Goal: Use online tool/utility: Utilize a website feature to perform a specific function

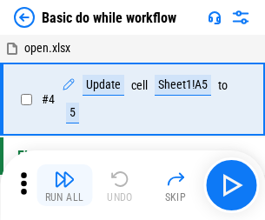
click at [64, 185] on img "button" at bounding box center [64, 178] width 21 height 21
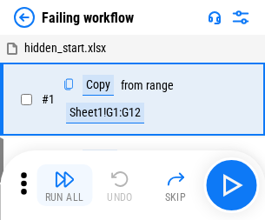
click at [64, 185] on img "button" at bounding box center [64, 178] width 21 height 21
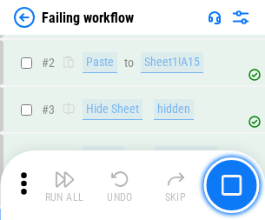
scroll to position [368, 0]
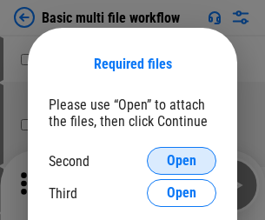
click at [181, 161] on span "Open" at bounding box center [182, 161] width 30 height 14
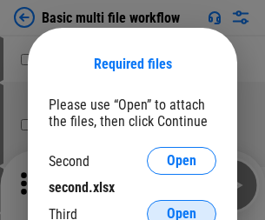
click at [181, 207] on span "Open" at bounding box center [182, 214] width 30 height 14
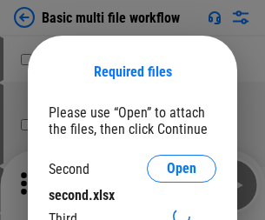
scroll to position [8, 0]
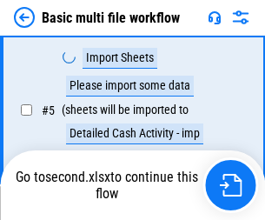
scroll to position [479, 0]
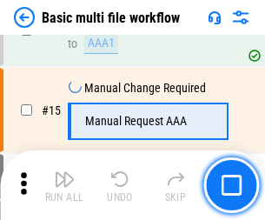
click at [64, 185] on img "button" at bounding box center [64, 178] width 21 height 21
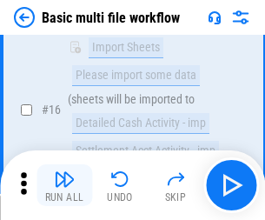
click at [64, 185] on img "button" at bounding box center [64, 178] width 21 height 21
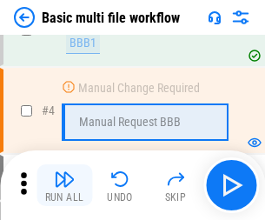
click at [64, 185] on img "button" at bounding box center [64, 178] width 21 height 21
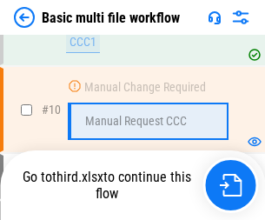
scroll to position [813, 0]
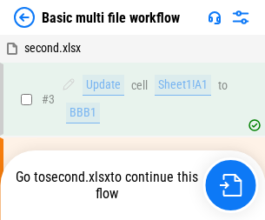
scroll to position [70, 0]
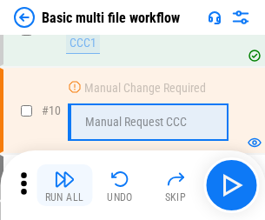
click at [64, 185] on img "button" at bounding box center [64, 178] width 21 height 21
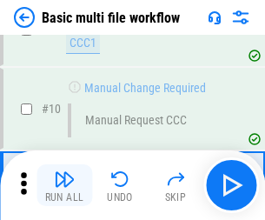
click at [64, 185] on img "button" at bounding box center [64, 178] width 21 height 21
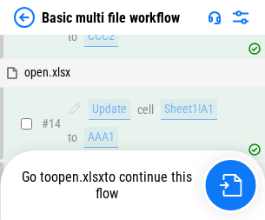
scroll to position [1033, 0]
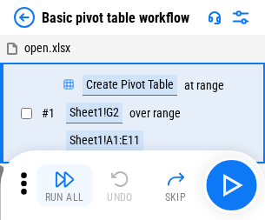
click at [64, 185] on img "button" at bounding box center [64, 178] width 21 height 21
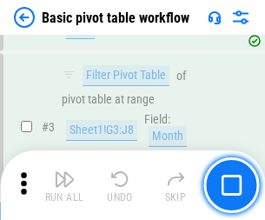
scroll to position [416, 0]
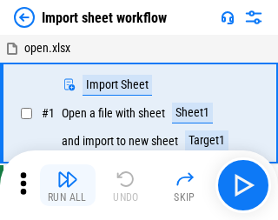
click at [64, 185] on img "button" at bounding box center [67, 178] width 21 height 21
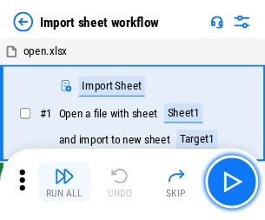
scroll to position [6, 0]
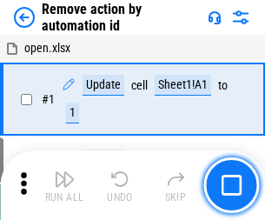
scroll to position [64, 0]
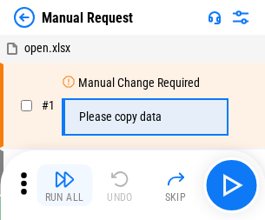
click at [64, 185] on img "button" at bounding box center [64, 178] width 21 height 21
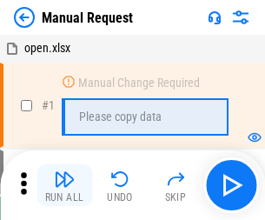
click at [64, 185] on img "button" at bounding box center [64, 178] width 21 height 21
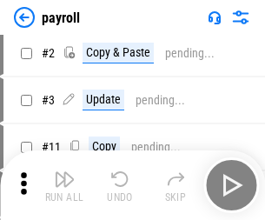
click at [64, 185] on img "button" at bounding box center [64, 178] width 21 height 21
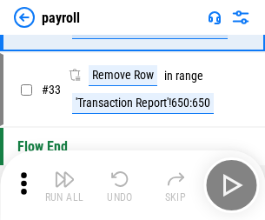
scroll to position [214, 0]
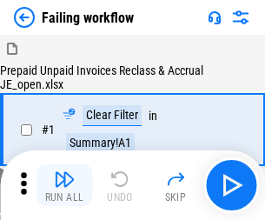
click at [64, 185] on img "button" at bounding box center [64, 178] width 21 height 21
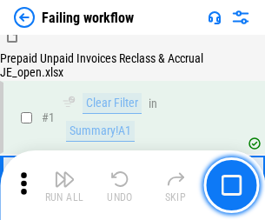
scroll to position [280, 0]
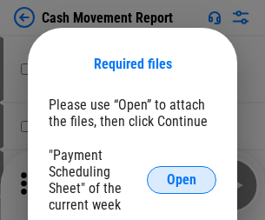
click at [181, 180] on span "Open" at bounding box center [182, 180] width 30 height 14
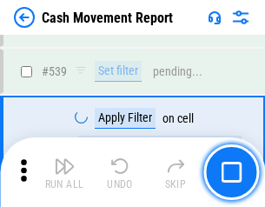
scroll to position [7703, 0]
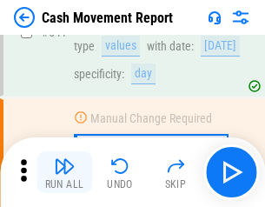
click at [64, 172] on img "button" at bounding box center [64, 165] width 21 height 21
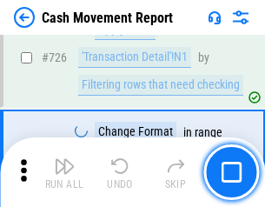
scroll to position [9055, 0]
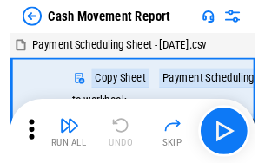
scroll to position [31, 0]
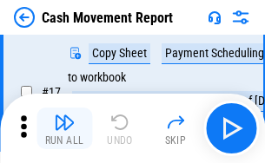
click at [64, 128] on img "button" at bounding box center [64, 122] width 21 height 21
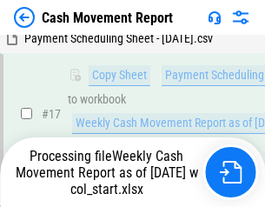
scroll to position [361, 0]
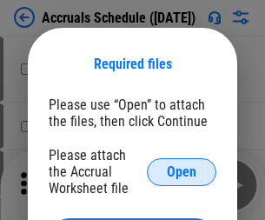
click at [181, 171] on span "Open" at bounding box center [182, 172] width 30 height 14
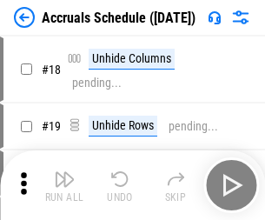
scroll to position [167, 0]
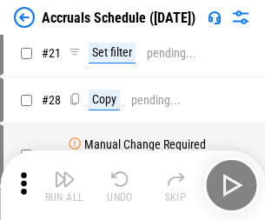
click at [64, 185] on img "button" at bounding box center [64, 178] width 21 height 21
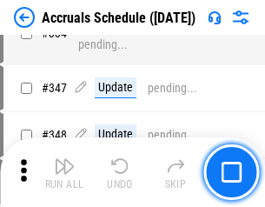
scroll to position [3589, 0]
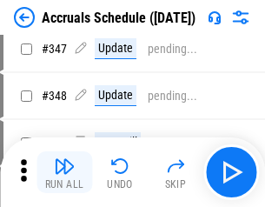
click at [64, 172] on img "button" at bounding box center [64, 165] width 21 height 21
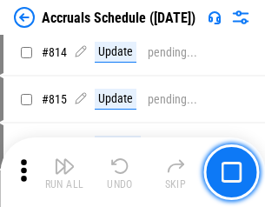
scroll to position [7659, 0]
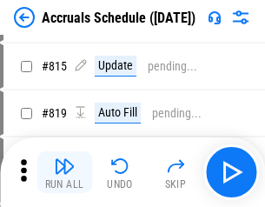
click at [64, 172] on img "button" at bounding box center [64, 165] width 21 height 21
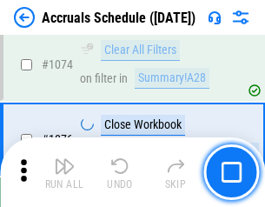
scroll to position [10395, 0]
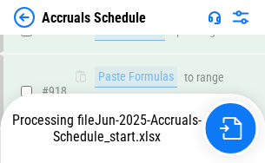
scroll to position [9100, 0]
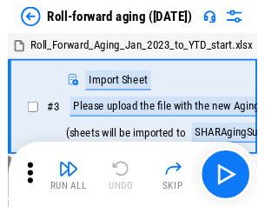
scroll to position [3, 0]
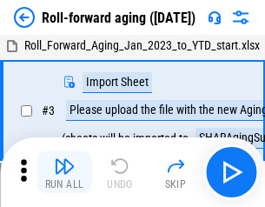
click at [64, 172] on img "button" at bounding box center [64, 165] width 21 height 21
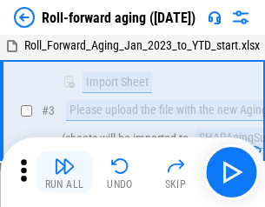
click at [64, 172] on img "button" at bounding box center [64, 165] width 21 height 21
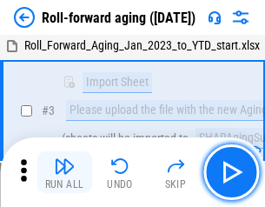
scroll to position [112, 0]
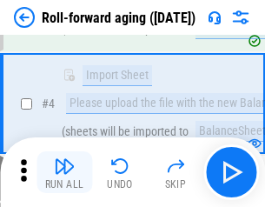
click at [64, 172] on img "button" at bounding box center [64, 165] width 21 height 21
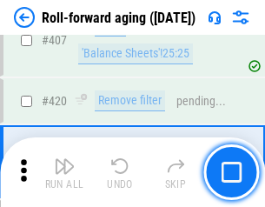
scroll to position [6019, 0]
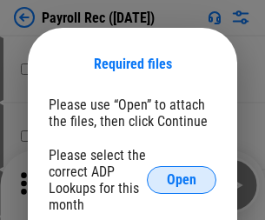
click at [181, 180] on span "Open" at bounding box center [182, 180] width 30 height 14
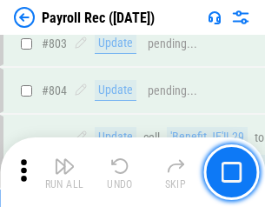
scroll to position [11027, 0]
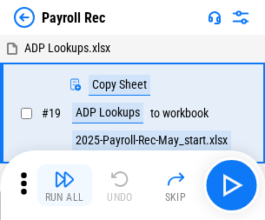
click at [64, 185] on img "button" at bounding box center [64, 178] width 21 height 21
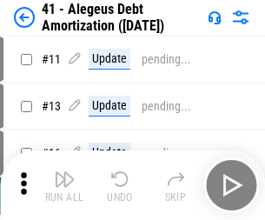
click at [64, 185] on img "button" at bounding box center [64, 178] width 21 height 21
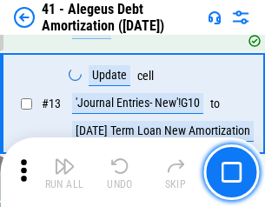
scroll to position [214, 0]
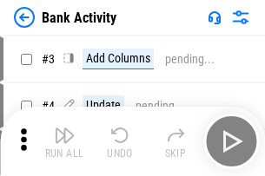
click at [64, 141] on img "button" at bounding box center [64, 135] width 21 height 21
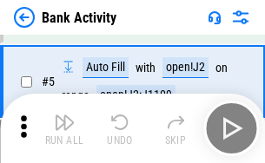
scroll to position [92, 0]
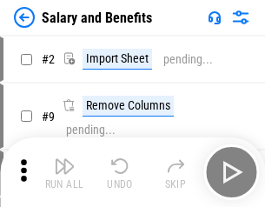
scroll to position [23, 0]
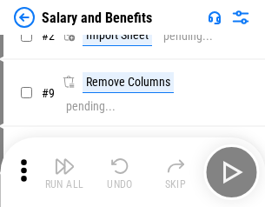
click at [64, 172] on img "button" at bounding box center [64, 165] width 21 height 21
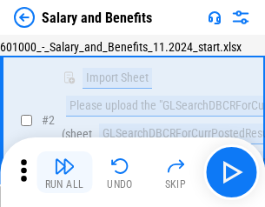
click at [64, 172] on img "button" at bounding box center [64, 165] width 21 height 21
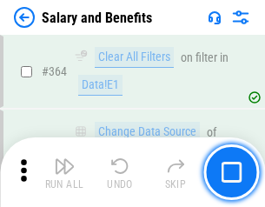
scroll to position [8173, 0]
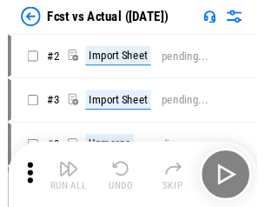
scroll to position [23, 0]
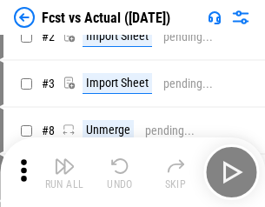
click at [64, 172] on img "button" at bounding box center [64, 165] width 21 height 21
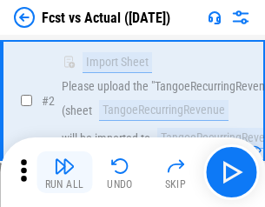
click at [64, 172] on img "button" at bounding box center [64, 165] width 21 height 21
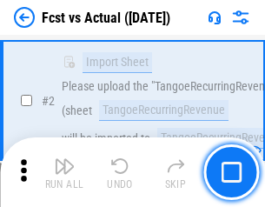
scroll to position [162, 0]
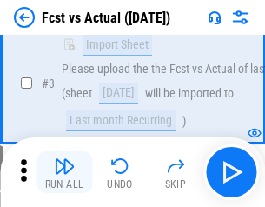
click at [64, 172] on img "button" at bounding box center [64, 165] width 21 height 21
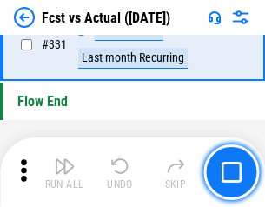
scroll to position [8308, 0]
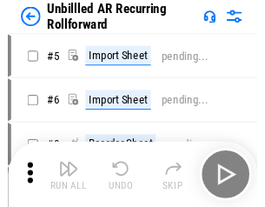
scroll to position [37, 0]
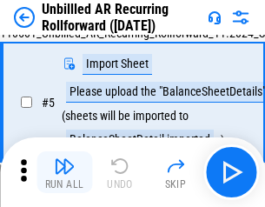
click at [64, 172] on img "button" at bounding box center [64, 165] width 21 height 21
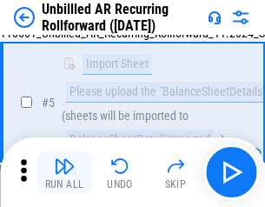
click at [64, 172] on img "button" at bounding box center [64, 165] width 21 height 21
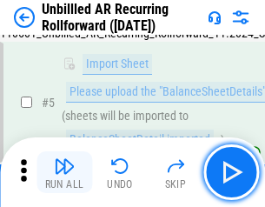
scroll to position [163, 0]
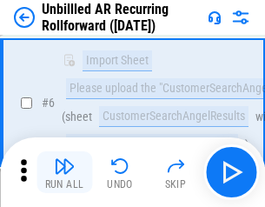
click at [64, 172] on img "button" at bounding box center [64, 165] width 21 height 21
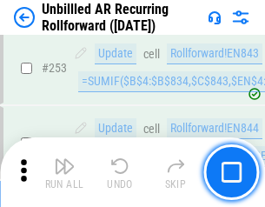
scroll to position [5895, 0]
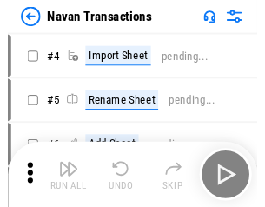
scroll to position [28, 0]
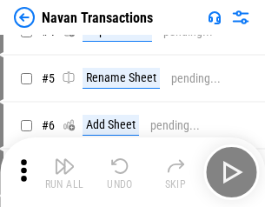
click at [64, 172] on img "button" at bounding box center [64, 165] width 21 height 21
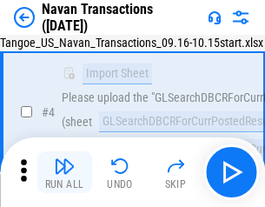
click at [64, 172] on img "button" at bounding box center [64, 165] width 21 height 21
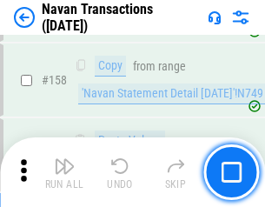
scroll to position [5627, 0]
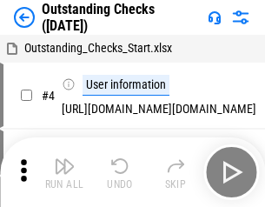
click at [64, 172] on img "button" at bounding box center [64, 165] width 21 height 21
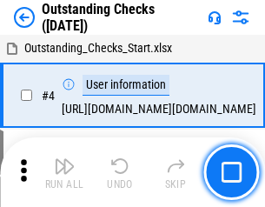
scroll to position [73, 0]
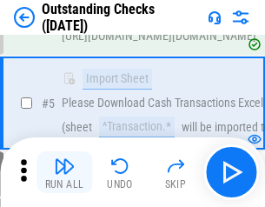
click at [64, 172] on img "button" at bounding box center [64, 165] width 21 height 21
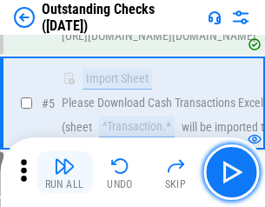
scroll to position [181, 0]
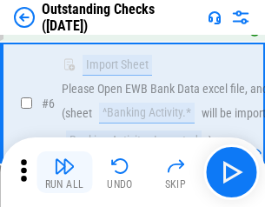
click at [64, 172] on img "button" at bounding box center [64, 165] width 21 height 21
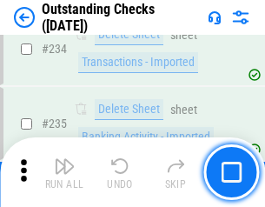
scroll to position [5270, 0]
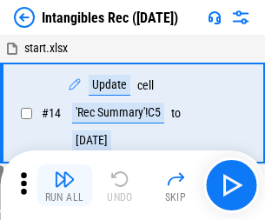
click at [64, 185] on img "button" at bounding box center [64, 178] width 21 height 21
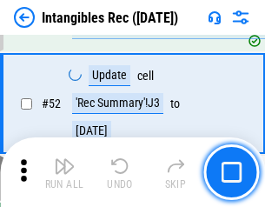
scroll to position [676, 0]
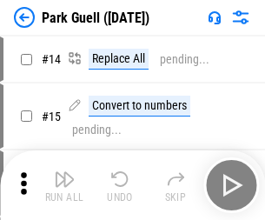
click at [64, 172] on img "button" at bounding box center [64, 178] width 21 height 21
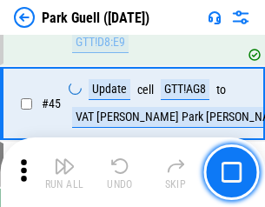
scroll to position [2171, 0]
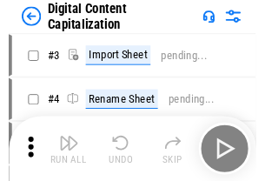
scroll to position [50, 0]
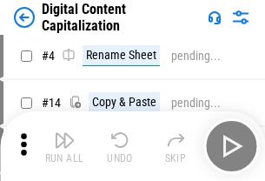
click at [64, 146] on img "button" at bounding box center [64, 139] width 21 height 21
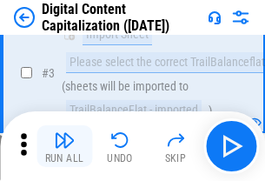
click at [64, 146] on img "button" at bounding box center [64, 139] width 21 height 21
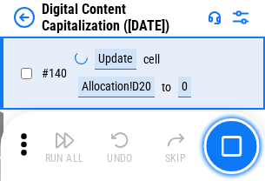
scroll to position [1841, 0]
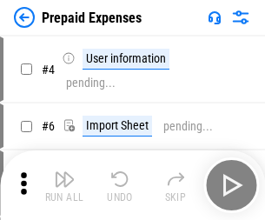
click at [64, 172] on img "button" at bounding box center [64, 178] width 21 height 21
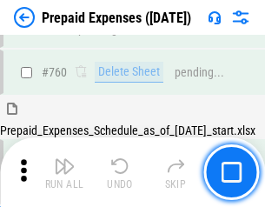
scroll to position [4811, 0]
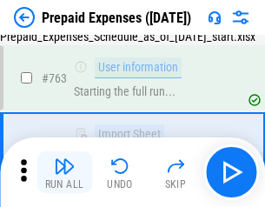
click at [64, 172] on img "button" at bounding box center [64, 165] width 21 height 21
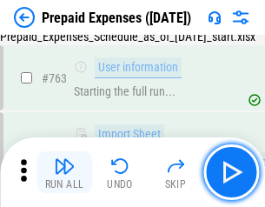
scroll to position [4913, 0]
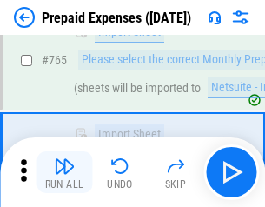
click at [64, 172] on img "button" at bounding box center [64, 165] width 21 height 21
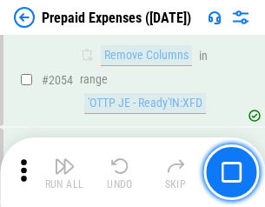
scroll to position [18142, 0]
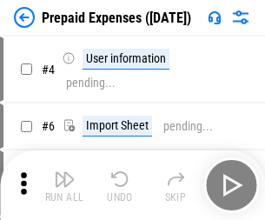
click at [64, 185] on img "button" at bounding box center [64, 178] width 21 height 21
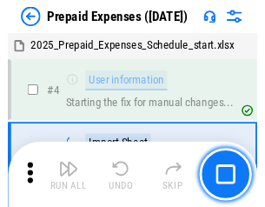
scroll to position [76, 0]
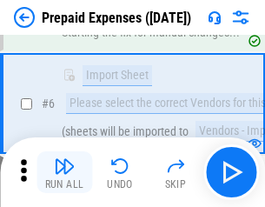
click at [64, 172] on img "button" at bounding box center [64, 165] width 21 height 21
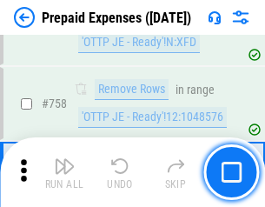
scroll to position [6184, 0]
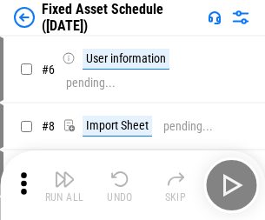
click at [64, 185] on img "button" at bounding box center [64, 178] width 21 height 21
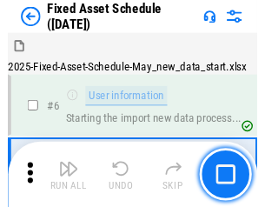
scroll to position [94, 0]
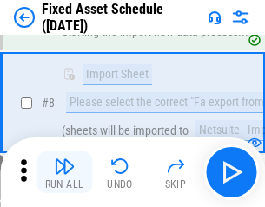
click at [64, 172] on img "button" at bounding box center [64, 165] width 21 height 21
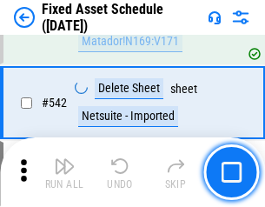
scroll to position [6188, 0]
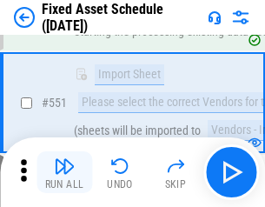
click at [64, 172] on img "button" at bounding box center [64, 165] width 21 height 21
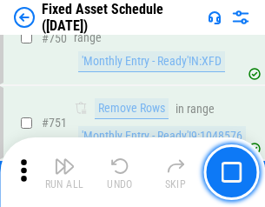
scroll to position [8462, 0]
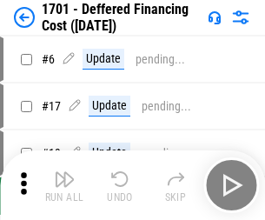
click at [64, 185] on img "button" at bounding box center [64, 178] width 21 height 21
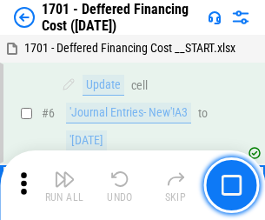
scroll to position [208, 0]
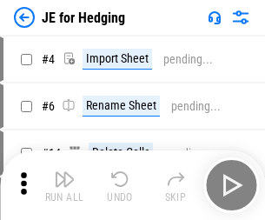
click at [64, 172] on img "button" at bounding box center [64, 178] width 21 height 21
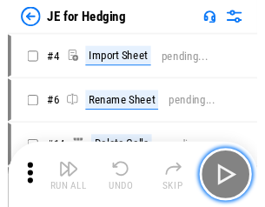
scroll to position [3, 0]
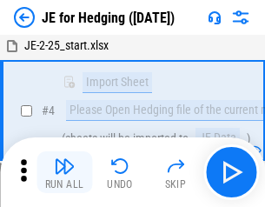
click at [64, 172] on img "button" at bounding box center [64, 165] width 21 height 21
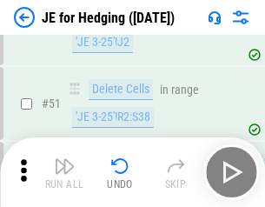
scroll to position [1124, 0]
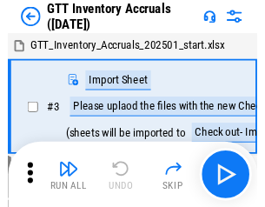
scroll to position [3, 0]
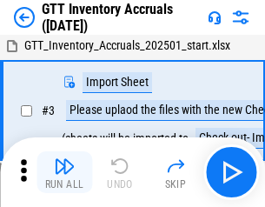
click at [64, 172] on img "button" at bounding box center [64, 165] width 21 height 21
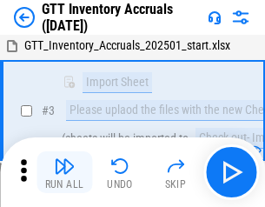
click at [64, 172] on img "button" at bounding box center [64, 165] width 21 height 21
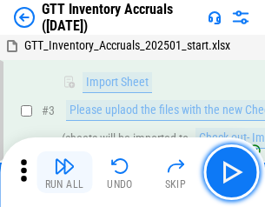
scroll to position [112, 0]
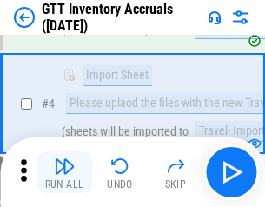
click at [64, 172] on img "button" at bounding box center [64, 165] width 21 height 21
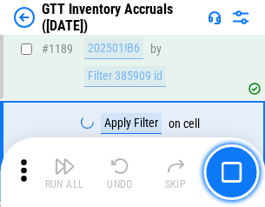
scroll to position [14173, 0]
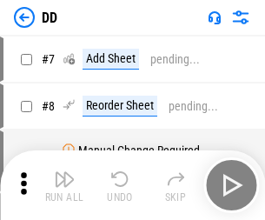
click at [64, 185] on img "button" at bounding box center [64, 178] width 21 height 21
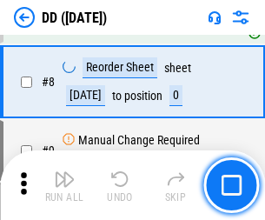
scroll to position [167, 0]
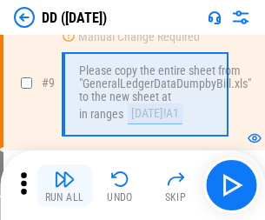
click at [64, 185] on img "button" at bounding box center [64, 178] width 21 height 21
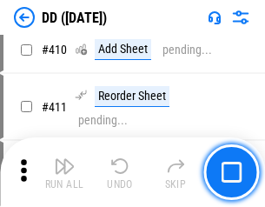
scroll to position [7766, 0]
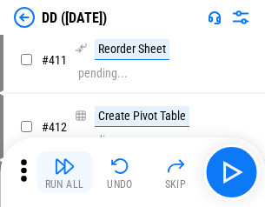
click at [64, 172] on img "button" at bounding box center [64, 165] width 21 height 21
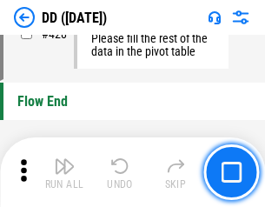
scroll to position [8307, 0]
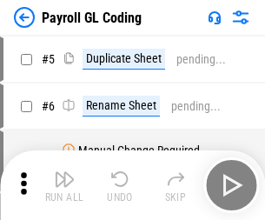
click at [64, 185] on img "button" at bounding box center [64, 178] width 21 height 21
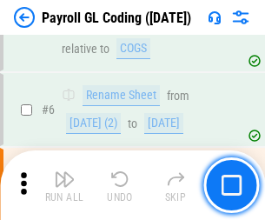
scroll to position [208, 0]
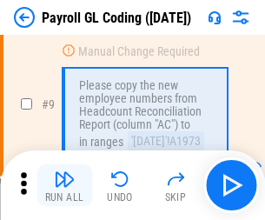
click at [64, 185] on img "button" at bounding box center [64, 178] width 21 height 21
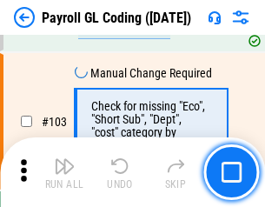
scroll to position [4072, 0]
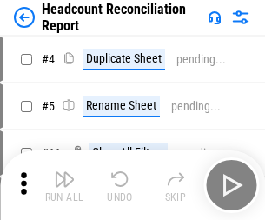
click at [64, 185] on img "button" at bounding box center [64, 178] width 21 height 21
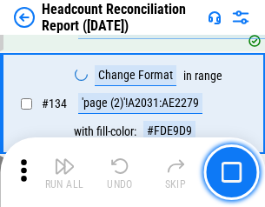
scroll to position [2086, 0]
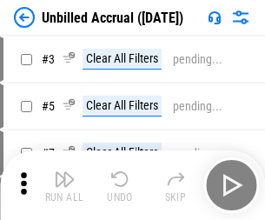
click at [64, 185] on img "button" at bounding box center [64, 178] width 21 height 21
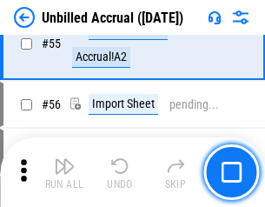
scroll to position [1812, 0]
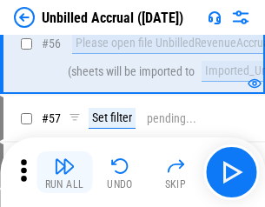
click at [64, 172] on img "button" at bounding box center [64, 165] width 21 height 21
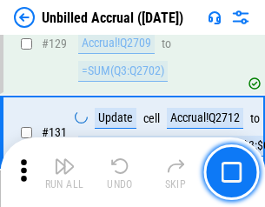
scroll to position [5170, 0]
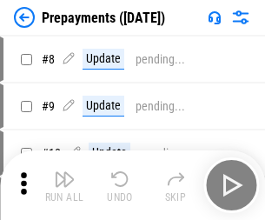
click at [64, 185] on img "button" at bounding box center [64, 178] width 21 height 21
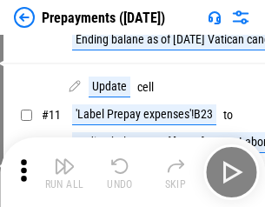
scroll to position [108, 0]
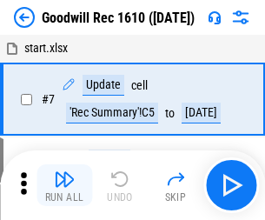
click at [64, 185] on img "button" at bounding box center [64, 178] width 21 height 21
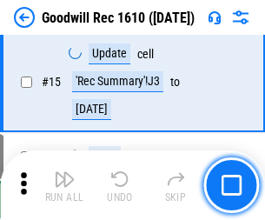
scroll to position [297, 0]
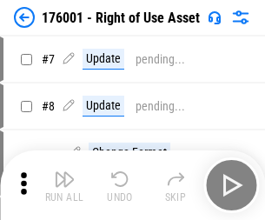
click at [64, 185] on img "button" at bounding box center [64, 178] width 21 height 21
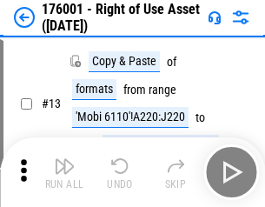
scroll to position [112, 0]
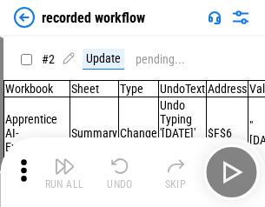
click at [64, 172] on img "button" at bounding box center [64, 165] width 21 height 21
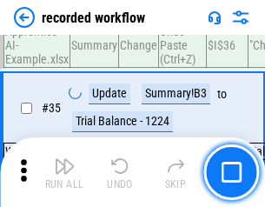
scroll to position [5425, 0]
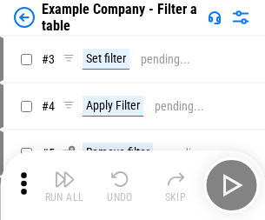
click at [64, 185] on img "button" at bounding box center [64, 178] width 21 height 21
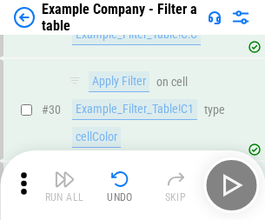
scroll to position [1588, 0]
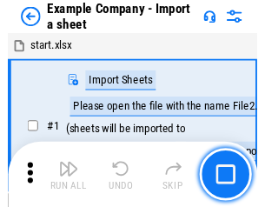
scroll to position [27, 0]
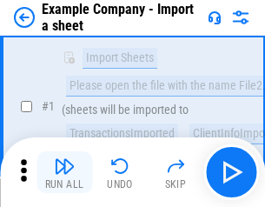
click at [64, 172] on img "button" at bounding box center [64, 165] width 21 height 21
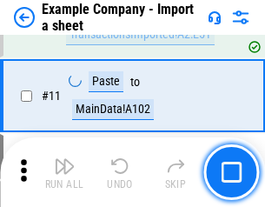
scroll to position [384, 0]
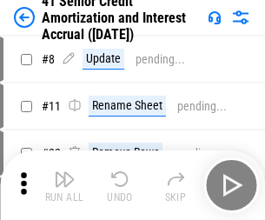
click at [64, 172] on img "button" at bounding box center [64, 178] width 21 height 21
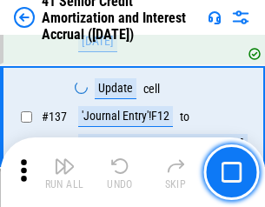
scroll to position [1593, 0]
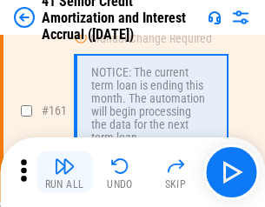
click at [64, 172] on img "button" at bounding box center [64, 165] width 21 height 21
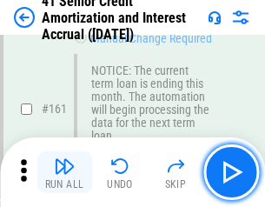
scroll to position [1856, 0]
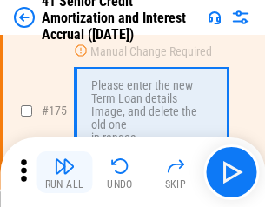
click at [64, 172] on img "button" at bounding box center [64, 165] width 21 height 21
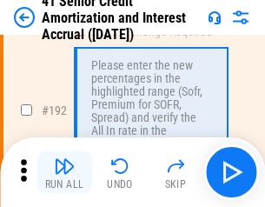
click at [64, 172] on img "button" at bounding box center [64, 165] width 21 height 21
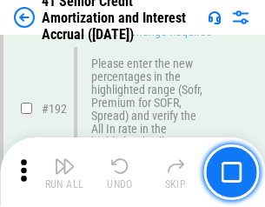
scroll to position [2215, 0]
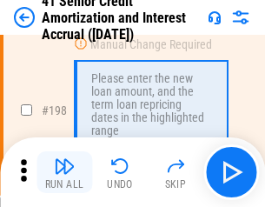
click at [64, 172] on img "button" at bounding box center [64, 165] width 21 height 21
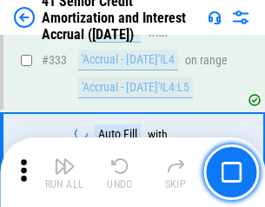
scroll to position [4434, 0]
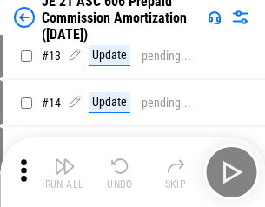
click at [64, 172] on img "button" at bounding box center [64, 165] width 21 height 21
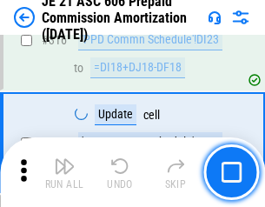
scroll to position [3241, 0]
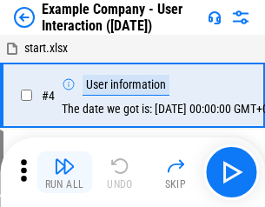
click at [64, 172] on img "button" at bounding box center [64, 165] width 21 height 21
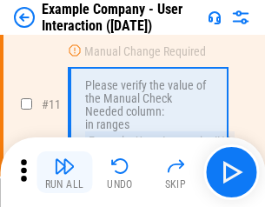
click at [64, 172] on img "button" at bounding box center [64, 165] width 21 height 21
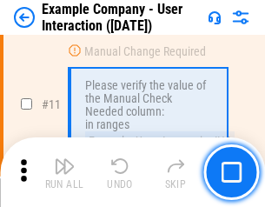
scroll to position [376, 0]
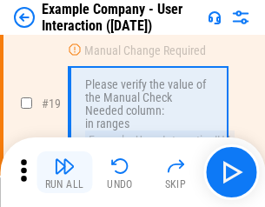
click at [64, 172] on img "button" at bounding box center [64, 165] width 21 height 21
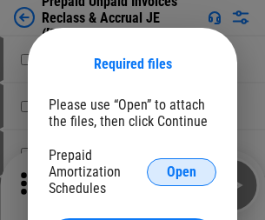
click at [181, 171] on span "Open" at bounding box center [182, 172] width 30 height 14
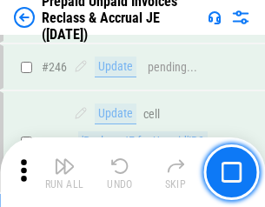
scroll to position [2343, 0]
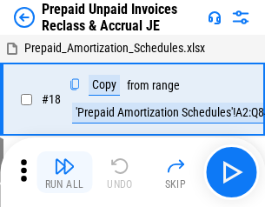
click at [64, 172] on img "button" at bounding box center [64, 165] width 21 height 21
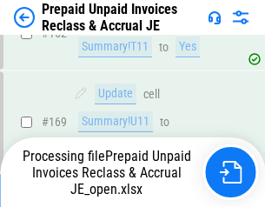
scroll to position [1510, 0]
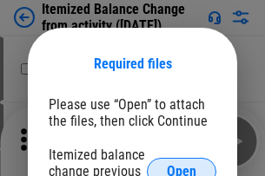
click at [181, 165] on span "Open" at bounding box center [182, 172] width 30 height 14
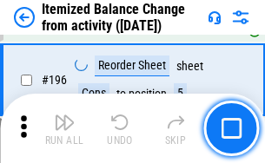
scroll to position [3340, 0]
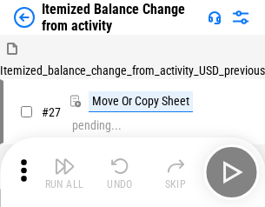
scroll to position [27, 0]
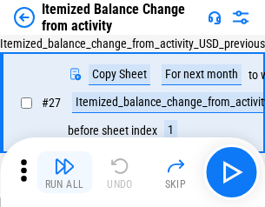
click at [64, 172] on img "button" at bounding box center [64, 165] width 21 height 21
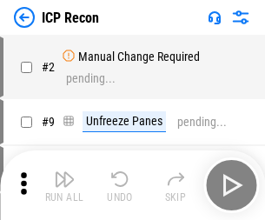
scroll to position [8, 0]
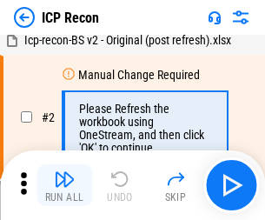
click at [64, 185] on img "button" at bounding box center [64, 178] width 21 height 21
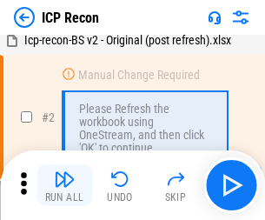
click at [64, 185] on img "button" at bounding box center [64, 178] width 21 height 21
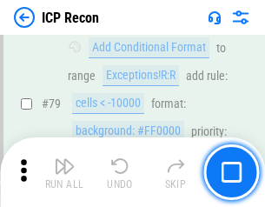
scroll to position [1701, 0]
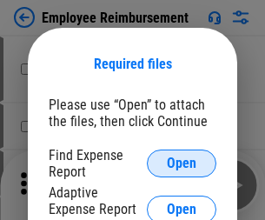
click at [181, 163] on span "Open" at bounding box center [182, 163] width 30 height 14
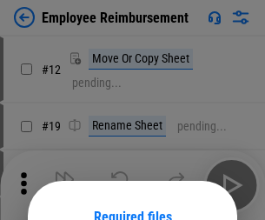
scroll to position [153, 0]
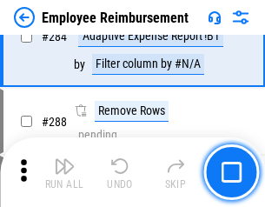
scroll to position [4718, 0]
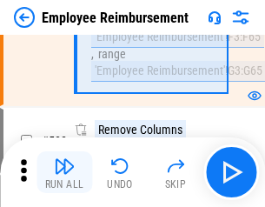
click at [64, 172] on img "button" at bounding box center [64, 165] width 21 height 21
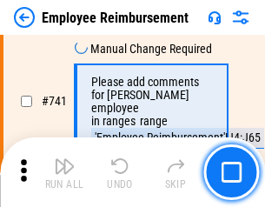
scroll to position [12177, 0]
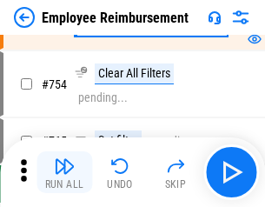
click at [64, 172] on img "button" at bounding box center [64, 165] width 21 height 21
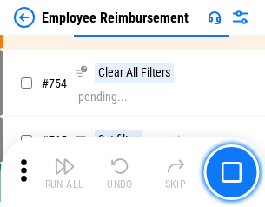
click at [64, 172] on img "button" at bounding box center [64, 165] width 21 height 21
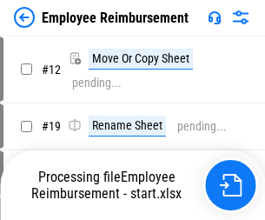
scroll to position [59, 0]
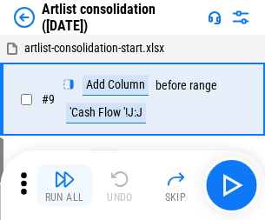
click at [64, 185] on img "button" at bounding box center [64, 178] width 21 height 21
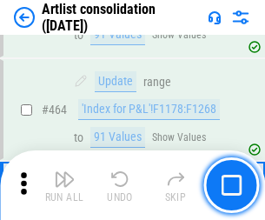
scroll to position [7600, 0]
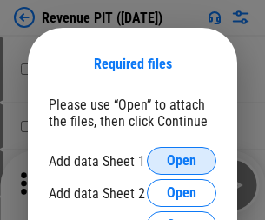
click at [181, 161] on span "Open" at bounding box center [182, 161] width 30 height 14
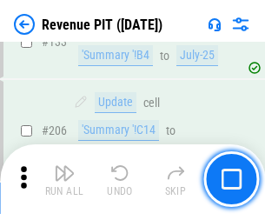
scroll to position [1763, 0]
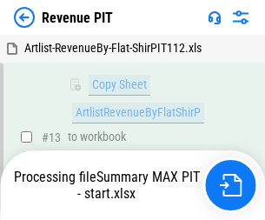
scroll to position [343, 0]
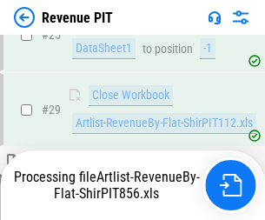
scroll to position [797, 0]
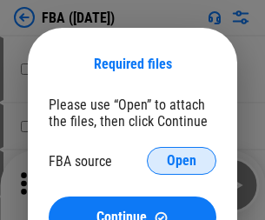
click at [181, 161] on span "Open" at bounding box center [182, 161] width 30 height 14
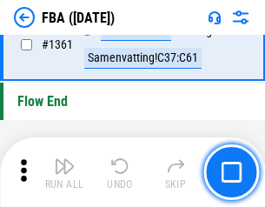
scroll to position [18640, 0]
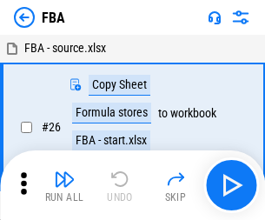
scroll to position [17, 0]
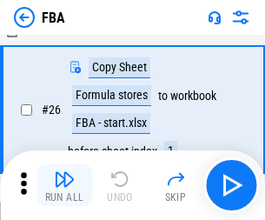
click at [64, 185] on img "button" at bounding box center [64, 178] width 21 height 21
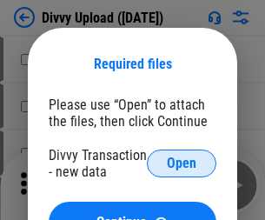
click at [181, 163] on span "Open" at bounding box center [182, 163] width 30 height 14
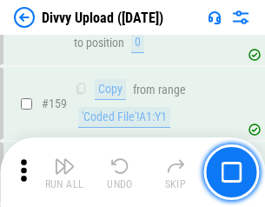
scroll to position [1797, 0]
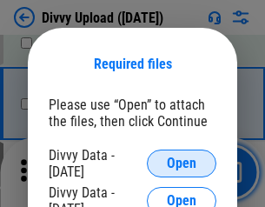
click at [181, 163] on span "Open" at bounding box center [182, 163] width 30 height 14
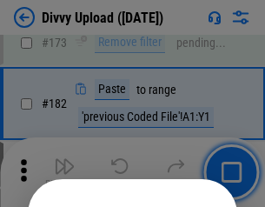
scroll to position [1948, 0]
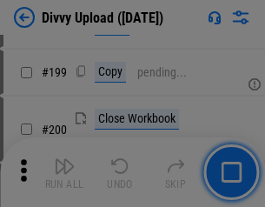
scroll to position [2524, 0]
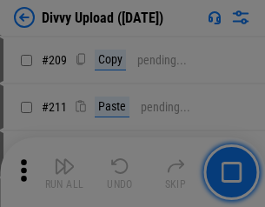
scroll to position [2948, 0]
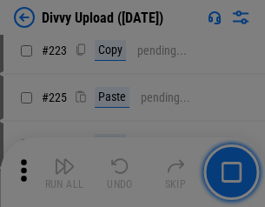
scroll to position [3464, 0]
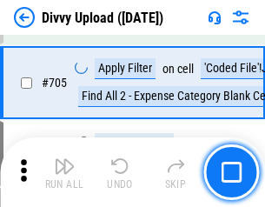
scroll to position [11873, 0]
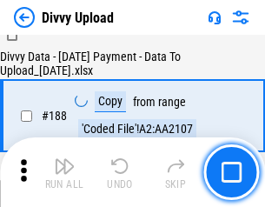
scroll to position [2043, 0]
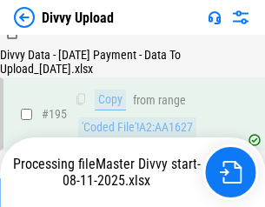
scroll to position [2426, 0]
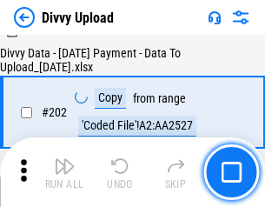
scroll to position [2808, 0]
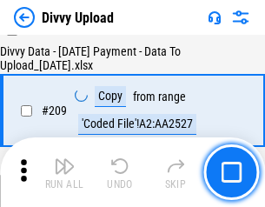
scroll to position [3191, 0]
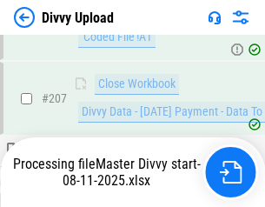
scroll to position [3191, 0]
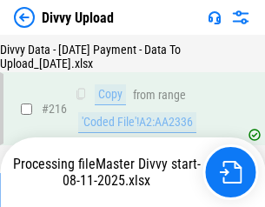
scroll to position [3574, 0]
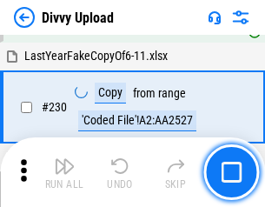
scroll to position [4307, 0]
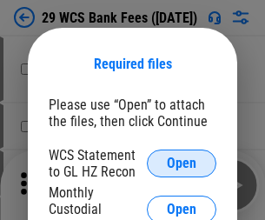
click at [181, 163] on span "Open" at bounding box center [182, 163] width 30 height 14
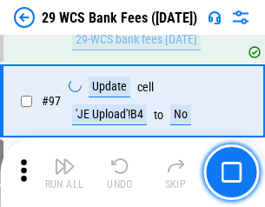
scroll to position [1691, 0]
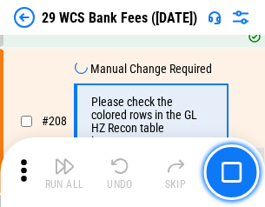
click at [64, 172] on img "button" at bounding box center [64, 165] width 21 height 21
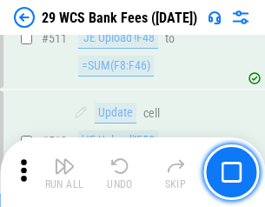
scroll to position [8732, 0]
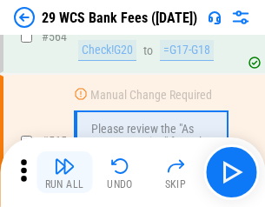
click at [64, 172] on img "button" at bounding box center [64, 165] width 21 height 21
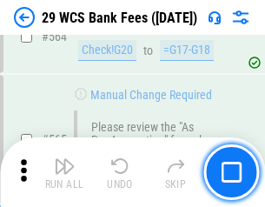
scroll to position [9387, 0]
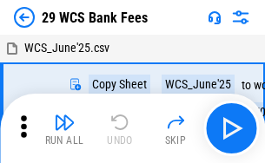
scroll to position [31, 0]
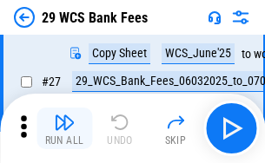
click at [64, 128] on img "button" at bounding box center [64, 122] width 21 height 21
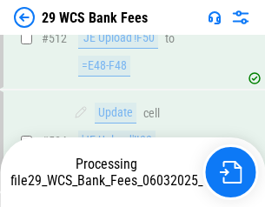
scroll to position [9162, 0]
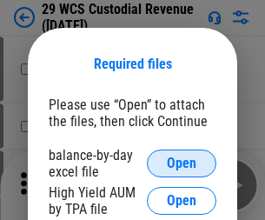
click at [181, 163] on span "Open" at bounding box center [182, 163] width 30 height 14
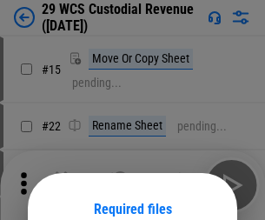
scroll to position [145, 0]
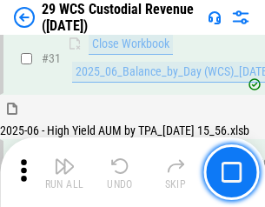
scroll to position [891, 0]
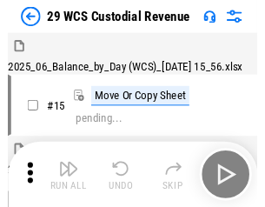
scroll to position [42, 0]
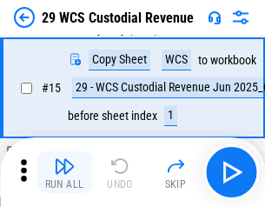
click at [64, 172] on img "button" at bounding box center [64, 165] width 21 height 21
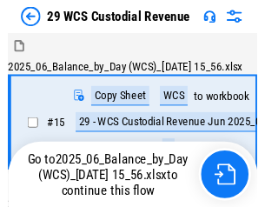
scroll to position [42, 0]
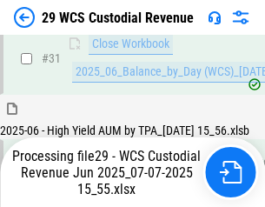
scroll to position [803, 0]
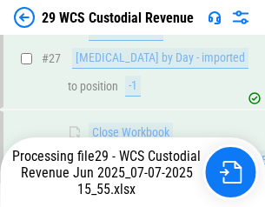
scroll to position [803, 0]
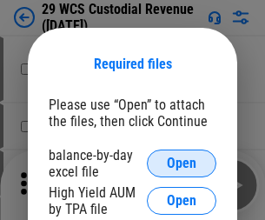
click at [181, 163] on span "Open" at bounding box center [182, 163] width 30 height 14
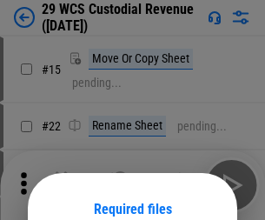
scroll to position [145, 0]
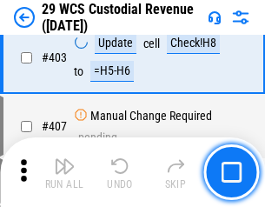
scroll to position [8039, 0]
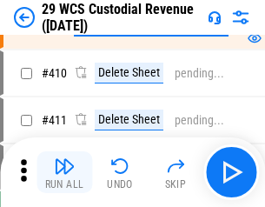
click at [64, 172] on img "button" at bounding box center [64, 165] width 21 height 21
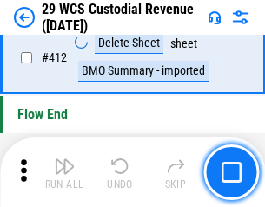
scroll to position [8289, 0]
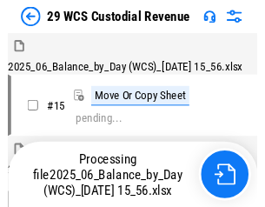
scroll to position [42, 0]
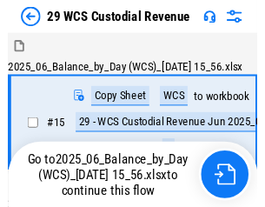
scroll to position [32, 0]
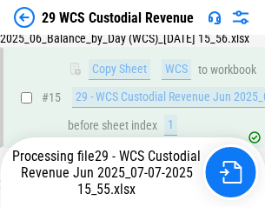
scroll to position [393, 0]
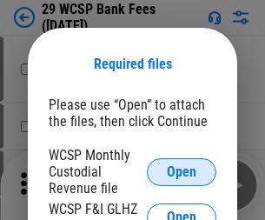
click at [181, 171] on span "Open" at bounding box center [182, 172] width 30 height 14
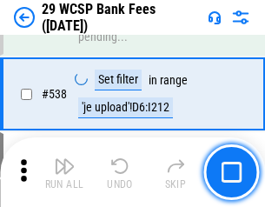
scroll to position [6669, 0]
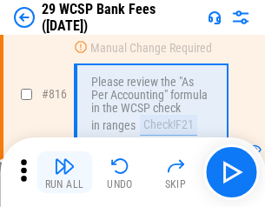
click at [64, 172] on img "button" at bounding box center [64, 165] width 21 height 21
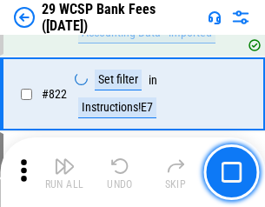
scroll to position [10692, 0]
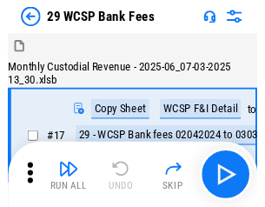
scroll to position [42, 0]
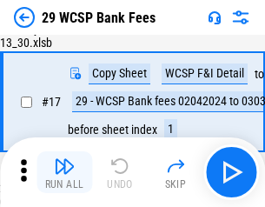
click at [64, 172] on img "button" at bounding box center [64, 165] width 21 height 21
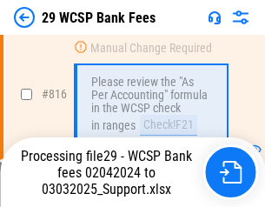
scroll to position [10672, 0]
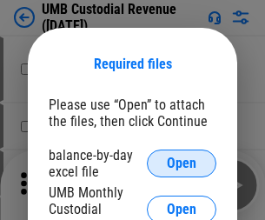
click at [181, 163] on span "Open" at bounding box center [182, 163] width 30 height 14
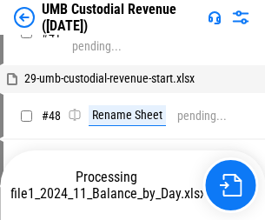
scroll to position [857, 0]
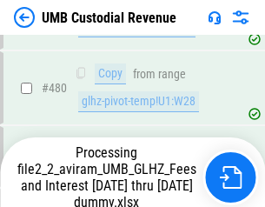
scroll to position [6939, 0]
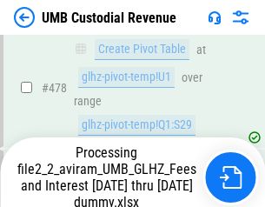
scroll to position [6953, 0]
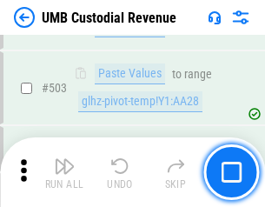
scroll to position [6953, 0]
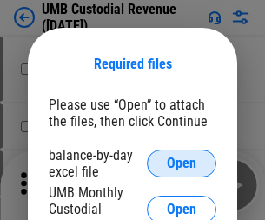
click at [181, 163] on span "Open" at bounding box center [182, 163] width 30 height 14
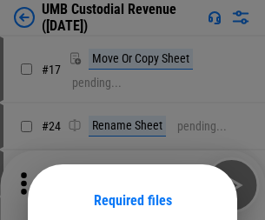
scroll to position [136, 0]
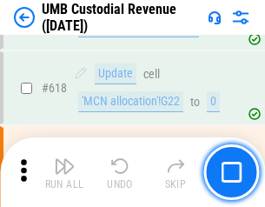
scroll to position [8941, 0]
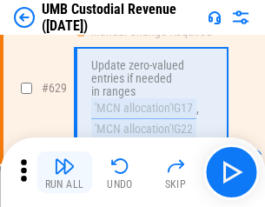
click at [64, 172] on img "button" at bounding box center [64, 165] width 21 height 21
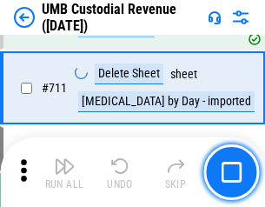
scroll to position [10565, 0]
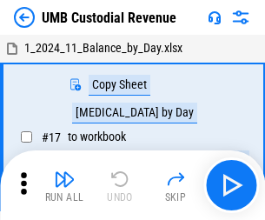
scroll to position [13, 0]
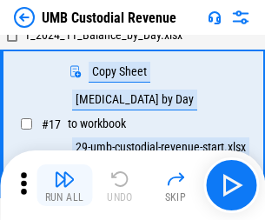
click at [64, 185] on img "button" at bounding box center [64, 178] width 21 height 21
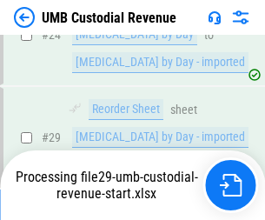
scroll to position [343, 0]
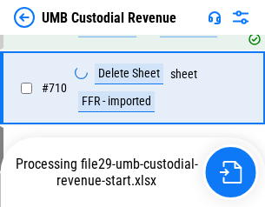
scroll to position [10451, 0]
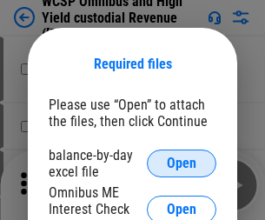
click at [181, 163] on span "Open" at bounding box center [182, 163] width 30 height 14
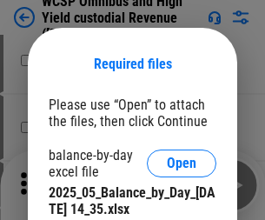
scroll to position [757, 0]
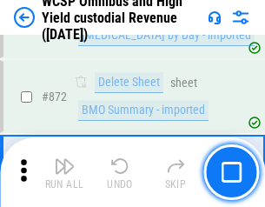
scroll to position [14689, 0]
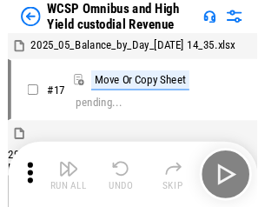
scroll to position [10, 0]
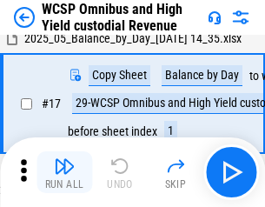
click at [64, 172] on img "button" at bounding box center [64, 165] width 21 height 21
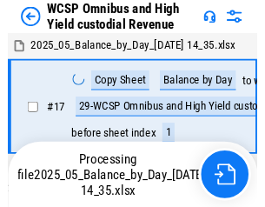
scroll to position [10, 0]
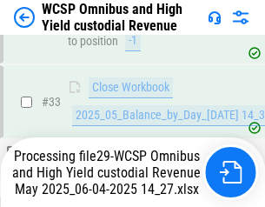
scroll to position [859, 0]
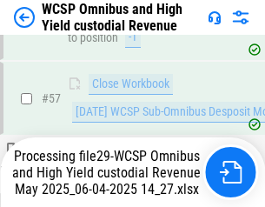
scroll to position [1781, 0]
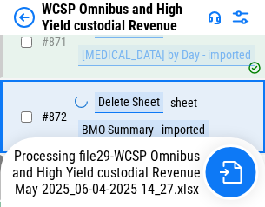
scroll to position [14649, 0]
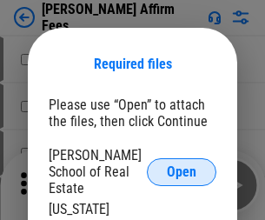
click at [181, 165] on span "Open" at bounding box center [182, 172] width 30 height 14
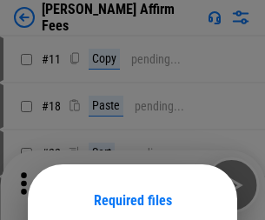
scroll to position [136, 0]
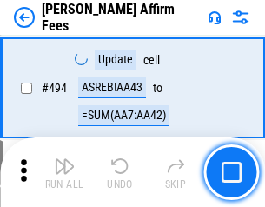
scroll to position [4719, 0]
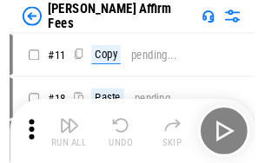
scroll to position [17, 0]
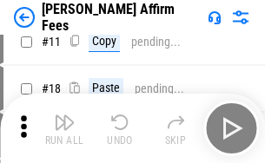
click at [64, 128] on img "button" at bounding box center [64, 122] width 21 height 21
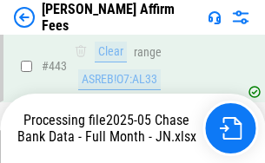
scroll to position [4552, 0]
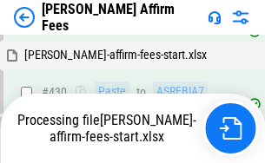
scroll to position [3776, 0]
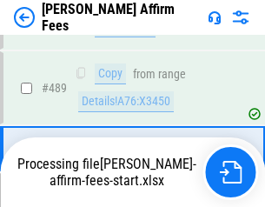
scroll to position [4530, 0]
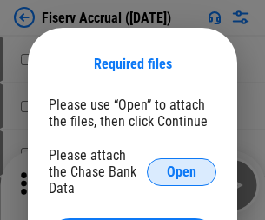
click at [181, 165] on span "Open" at bounding box center [182, 172] width 30 height 14
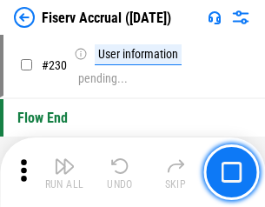
scroll to position [5500, 0]
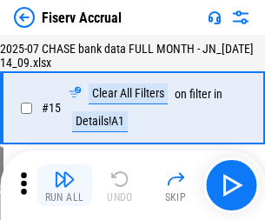
click at [64, 185] on img "button" at bounding box center [64, 178] width 21 height 21
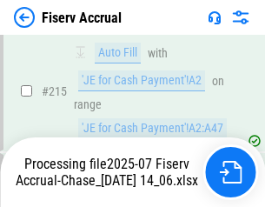
scroll to position [5267, 0]
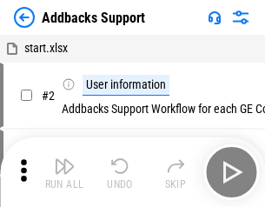
click at [64, 172] on img "button" at bounding box center [64, 165] width 21 height 21
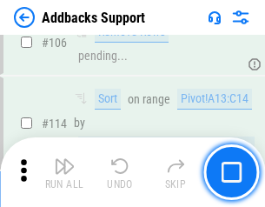
scroll to position [1264, 0]
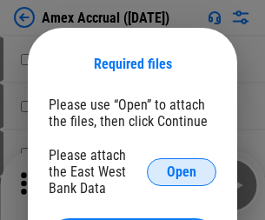
click at [181, 171] on span "Open" at bounding box center [182, 172] width 30 height 14
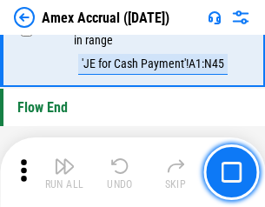
scroll to position [5405, 0]
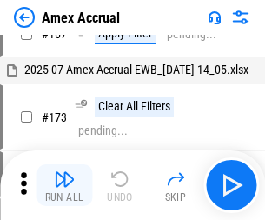
click at [64, 185] on img "button" at bounding box center [64, 178] width 21 height 21
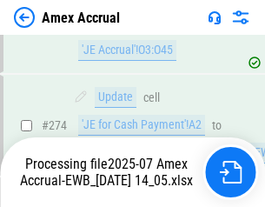
scroll to position [5172, 0]
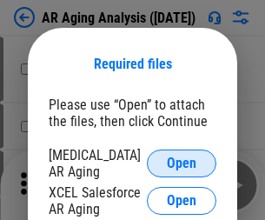
click at [181, 161] on span "Open" at bounding box center [182, 163] width 30 height 14
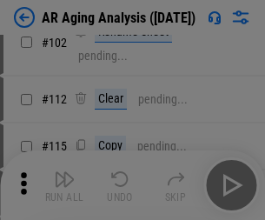
scroll to position [239, 0]
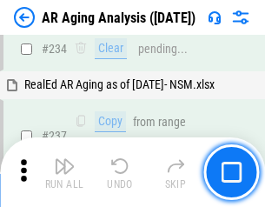
scroll to position [2690, 0]
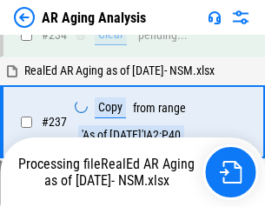
scroll to position [2670, 0]
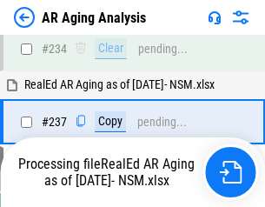
scroll to position [2670, 0]
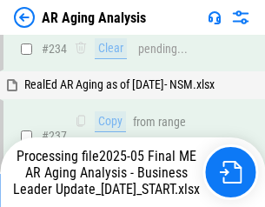
scroll to position [2670, 0]
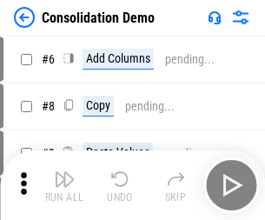
click at [64, 185] on img "button" at bounding box center [64, 178] width 21 height 21
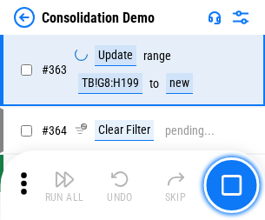
scroll to position [5817, 0]
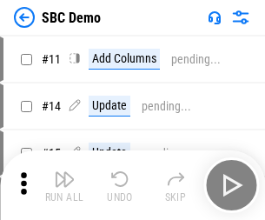
click at [64, 185] on img "button" at bounding box center [64, 178] width 21 height 21
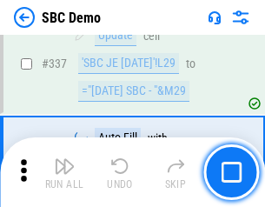
scroll to position [4566, 0]
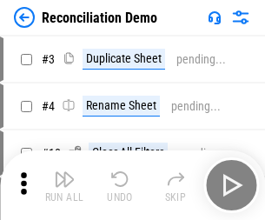
click at [64, 185] on img "button" at bounding box center [64, 178] width 21 height 21
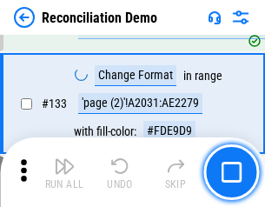
scroll to position [2061, 0]
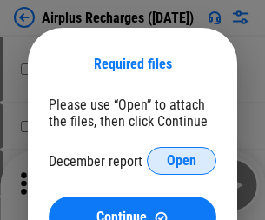
click at [181, 161] on span "Open" at bounding box center [182, 161] width 30 height 14
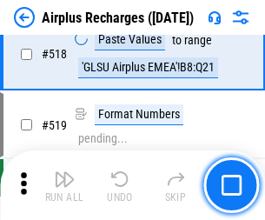
scroll to position [7469, 0]
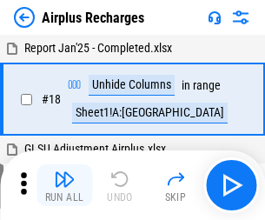
click at [64, 185] on img "button" at bounding box center [64, 178] width 21 height 21
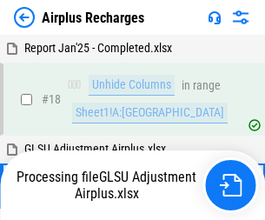
scroll to position [76, 0]
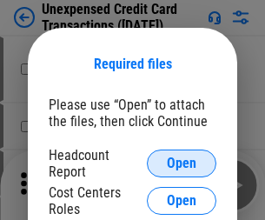
click at [181, 163] on span "Open" at bounding box center [182, 163] width 30 height 14
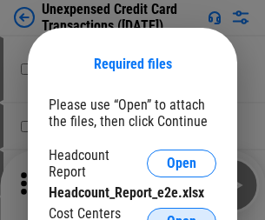
click at [181, 214] on span "Open" at bounding box center [182, 221] width 30 height 14
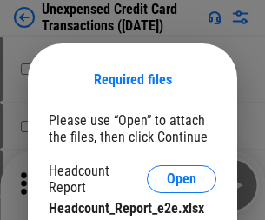
scroll to position [16, 0]
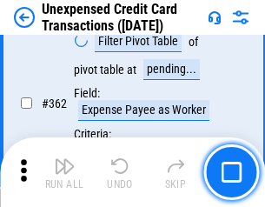
scroll to position [4463, 0]
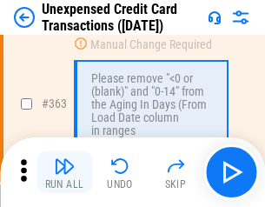
click at [64, 172] on img "button" at bounding box center [64, 165] width 21 height 21
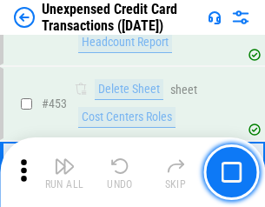
scroll to position [5920, 0]
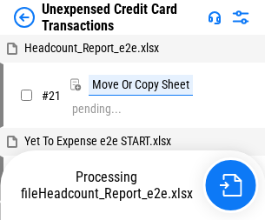
scroll to position [27, 0]
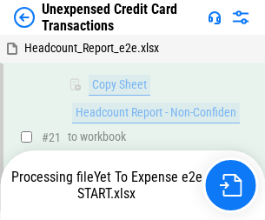
scroll to position [371, 0]
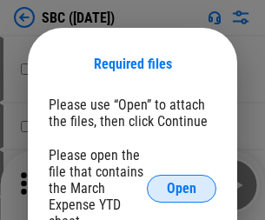
click at [181, 187] on span "Open" at bounding box center [182, 188] width 30 height 14
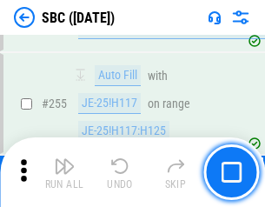
scroll to position [3392, 0]
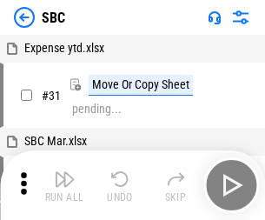
click at [64, 185] on img "button" at bounding box center [64, 178] width 21 height 21
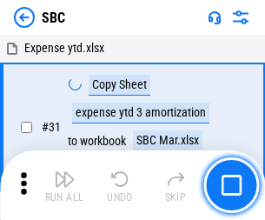
scroll to position [17, 0]
